Goal: Find specific page/section: Find specific page/section

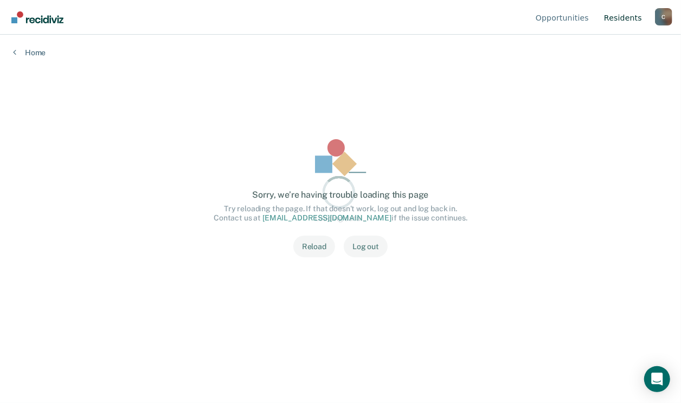
click at [624, 15] on link "Resident s" at bounding box center [623, 17] width 42 height 35
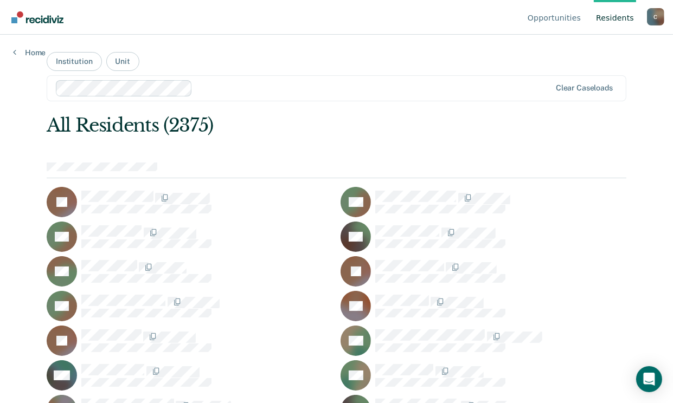
scroll to position [444, 0]
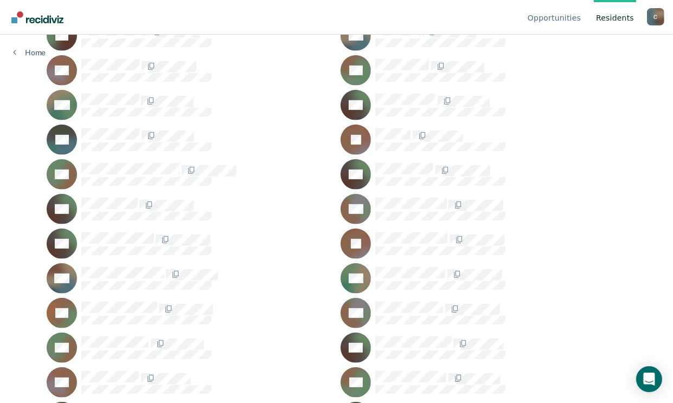
drag, startPoint x: 430, startPoint y: 376, endPoint x: 444, endPoint y: 371, distance: 14.2
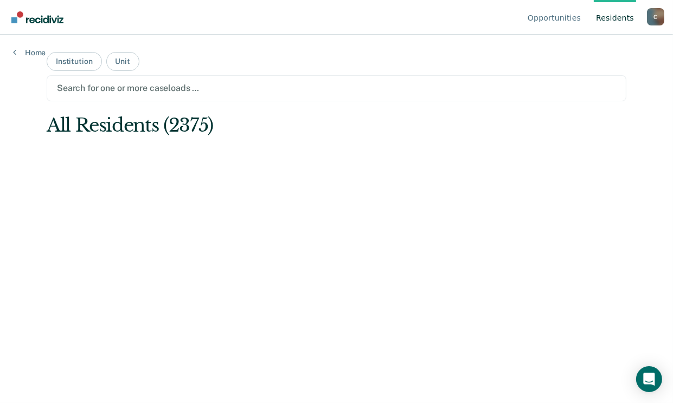
scroll to position [0, 0]
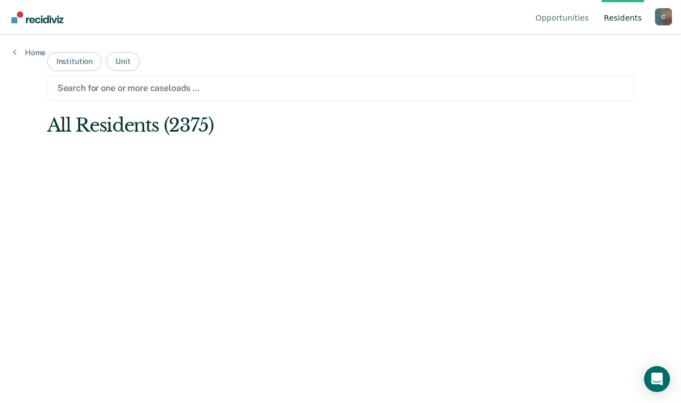
click at [619, 18] on link "Resident s" at bounding box center [623, 17] width 42 height 35
click at [66, 57] on button "Institution" at bounding box center [74, 61] width 55 height 19
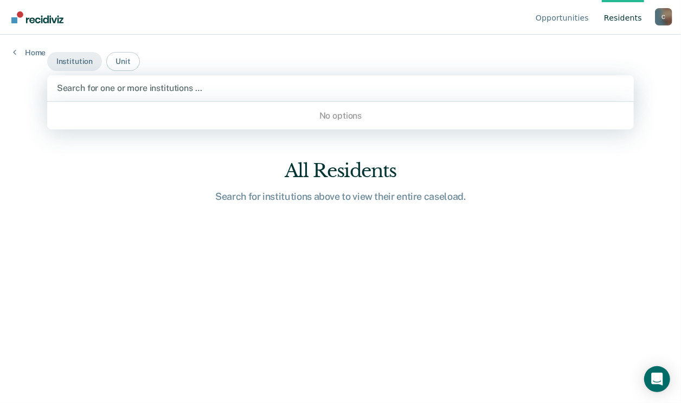
click at [80, 82] on div at bounding box center [340, 88] width 567 height 12
click at [85, 57] on button "Institution" at bounding box center [74, 61] width 55 height 19
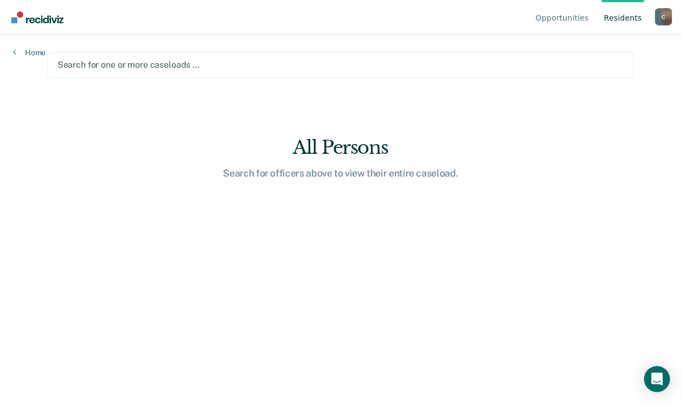
click at [131, 64] on div at bounding box center [340, 65] width 566 height 12
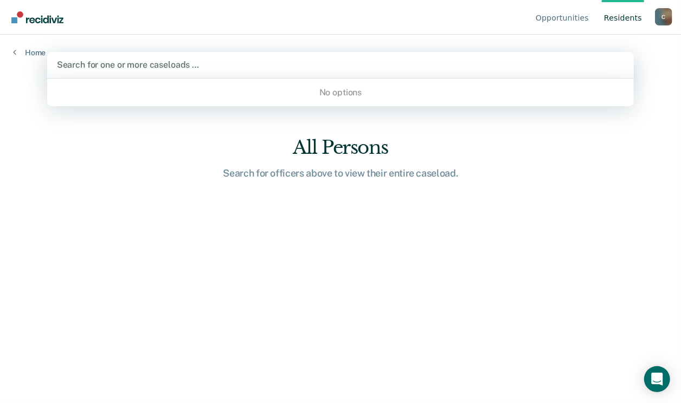
click at [31, 46] on div "Home" at bounding box center [29, 46] width 59 height 23
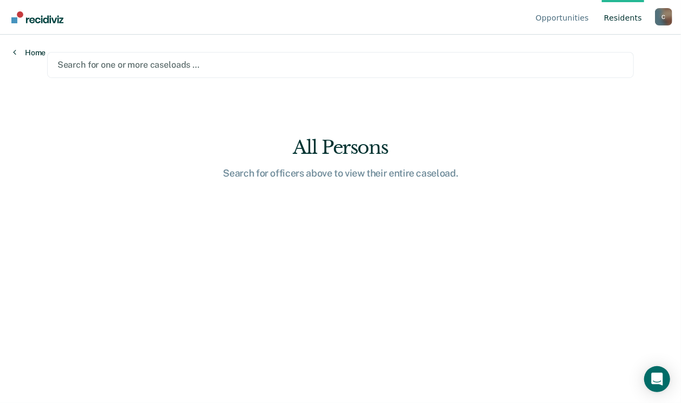
click at [32, 53] on link "Home" at bounding box center [29, 53] width 33 height 10
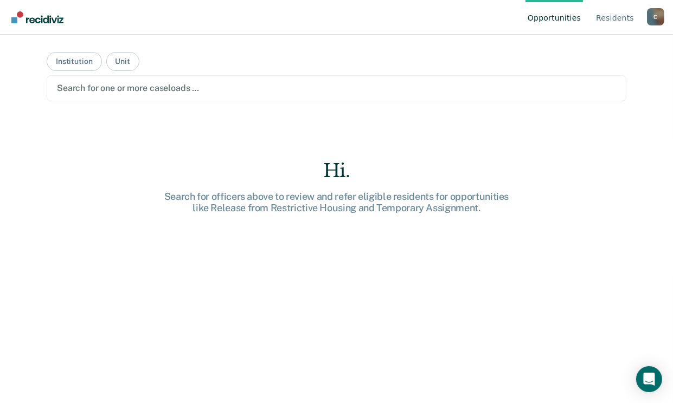
click at [160, 85] on div at bounding box center [336, 88] width 559 height 12
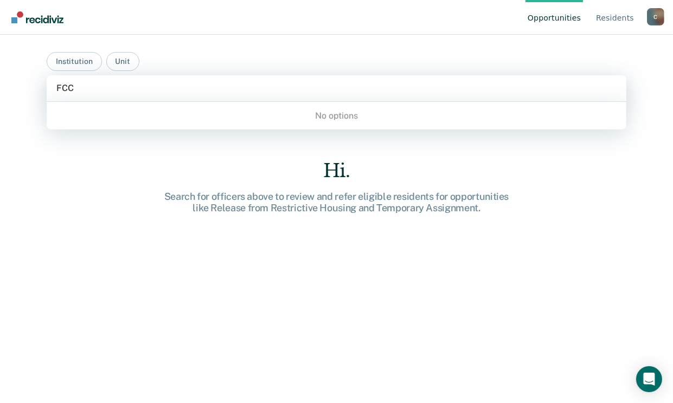
type input "FCC"
click at [102, 170] on div "Hi. Search for officers above to review and refer eligible residents for opport…" at bounding box center [336, 301] width 579 height 282
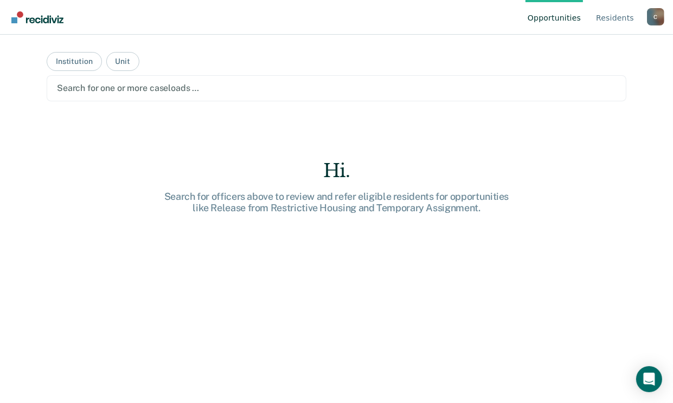
click at [481, 130] on main "Institution Unit Search for one or more caseloads … Hi. Search for officers abo…" at bounding box center [336, 206] width 605 height 342
click at [602, 16] on link "Resident s" at bounding box center [614, 17] width 42 height 35
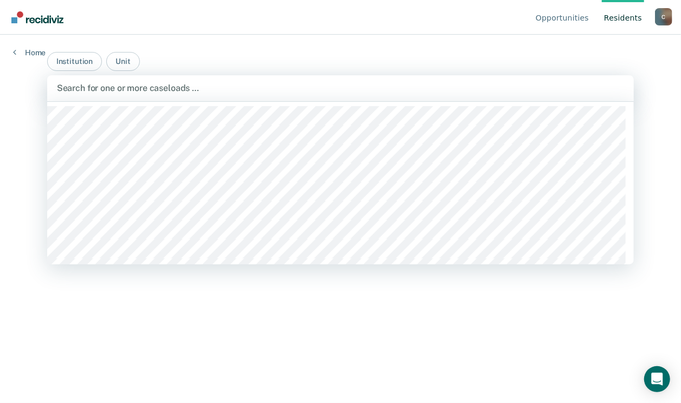
click at [217, 83] on div at bounding box center [340, 88] width 567 height 12
type input "FCC"
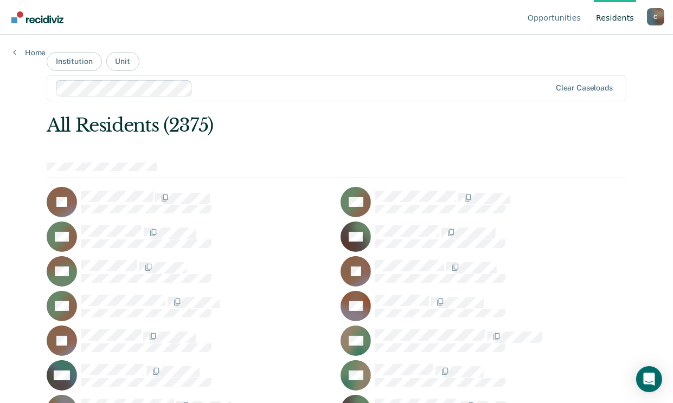
click at [610, 15] on link "Resident s" at bounding box center [614, 17] width 42 height 35
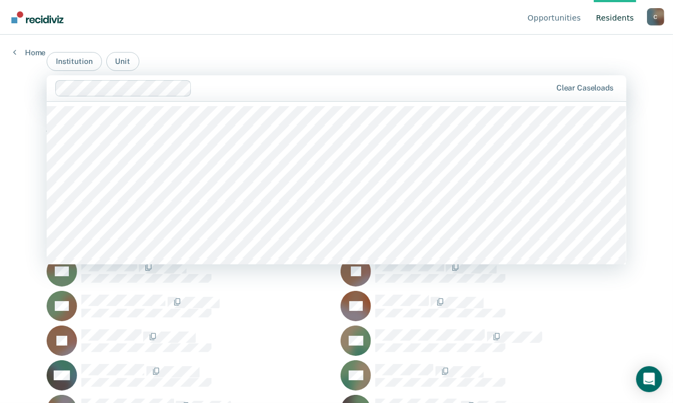
type input "F"
click at [196, 87] on div "F" at bounding box center [373, 88] width 354 height 12
click at [221, 87] on div "F" at bounding box center [373, 88] width 354 height 12
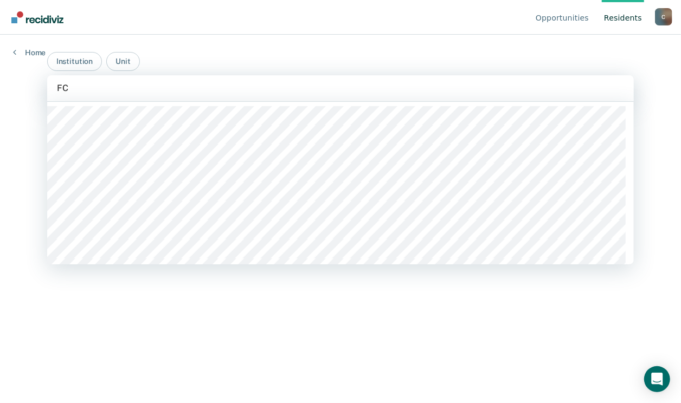
type input "FCC"
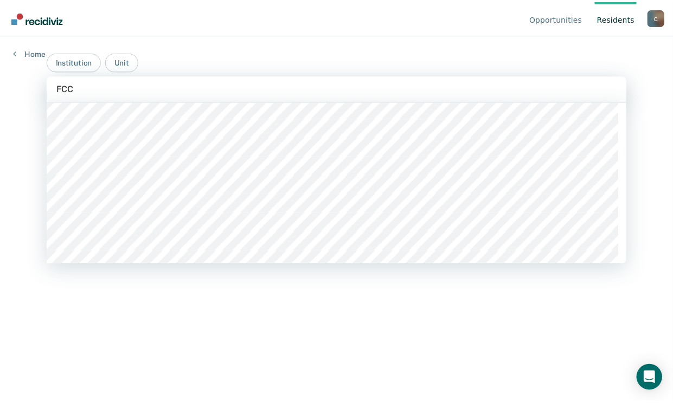
scroll to position [270, 0]
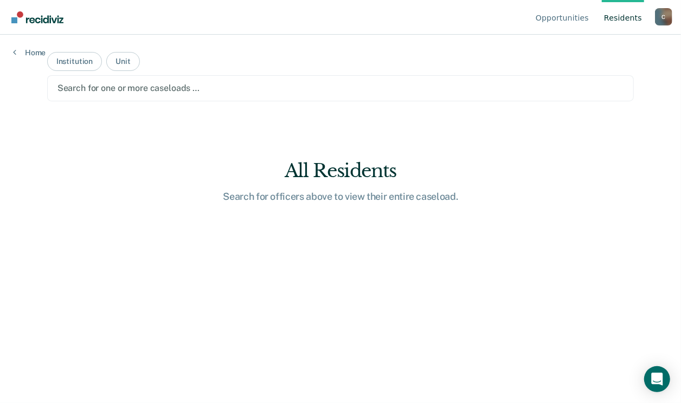
click at [179, 87] on div at bounding box center [340, 88] width 566 height 12
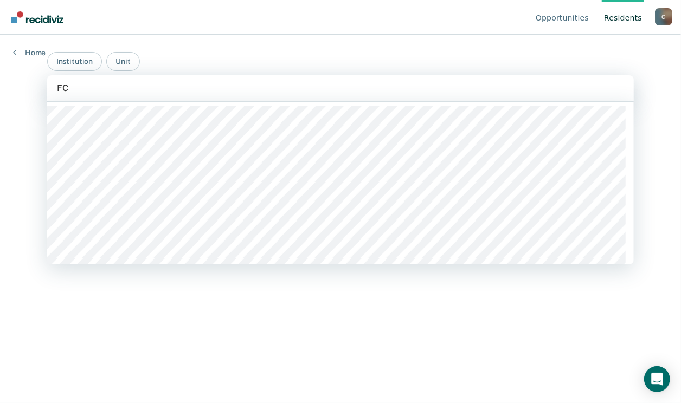
type input "FCC"
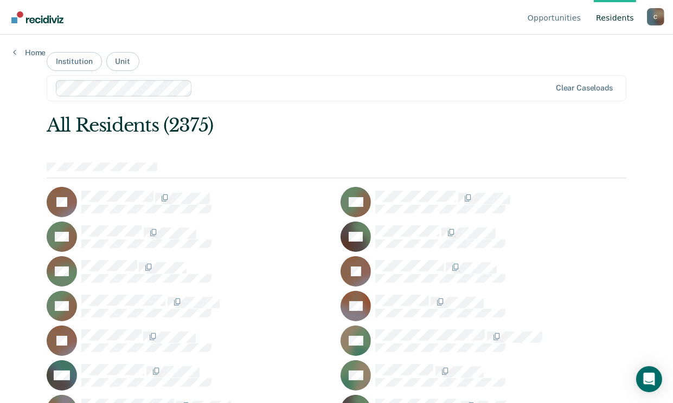
click at [611, 19] on link "Resident s" at bounding box center [614, 17] width 42 height 35
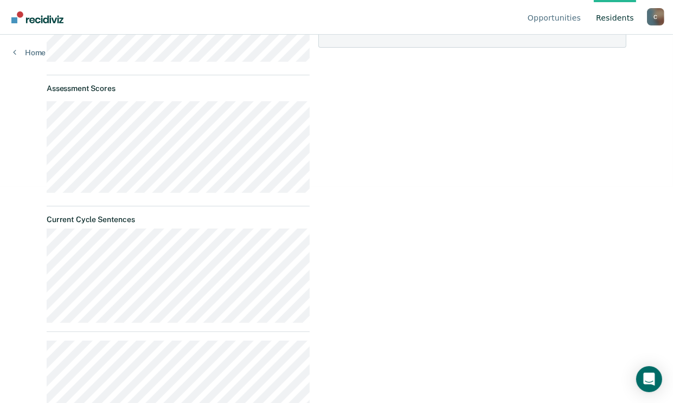
scroll to position [379, 0]
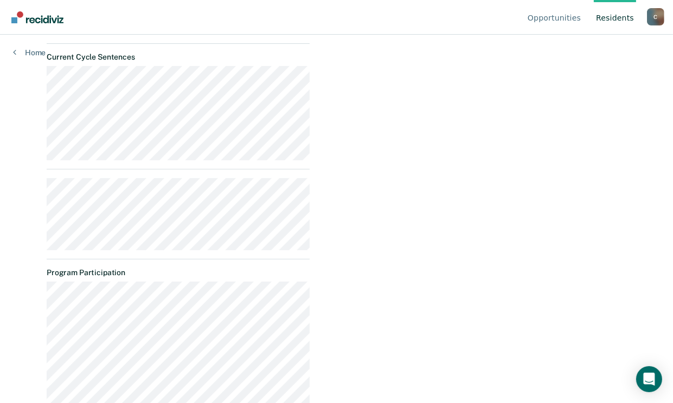
click at [334, 192] on div "Opportunities None for now New opportunities will appear here." at bounding box center [472, 284] width 308 height 1126
